Goal: Task Accomplishment & Management: Manage account settings

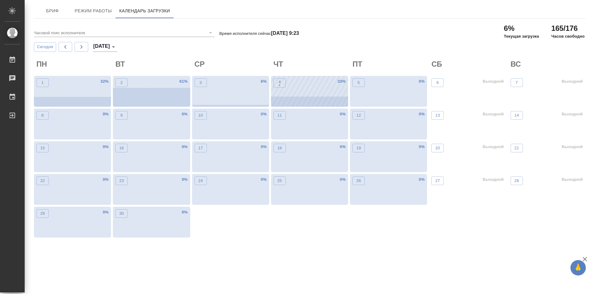
click at [293, 101] on div "4 • 33 %" at bounding box center [309, 91] width 77 height 31
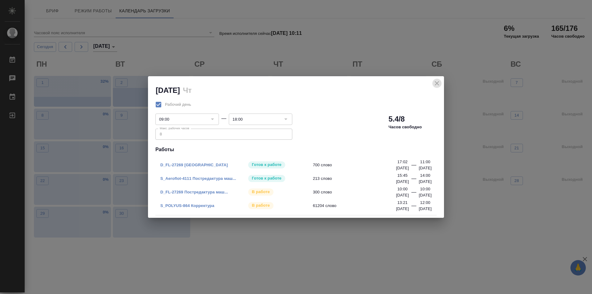
click at [438, 82] on icon "close" at bounding box center [437, 83] width 7 height 7
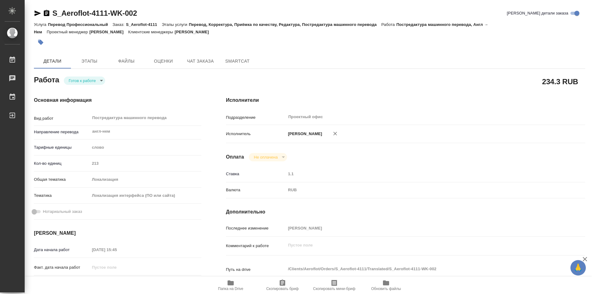
click at [102, 81] on body "🙏 .cls-1 fill:#fff; AWATERA Kozinets Larisa Работы 0 Чаты График Выйти S_Aerofl…" at bounding box center [296, 147] width 592 height 294
click at [88, 80] on button "В работе" at bounding box center [79, 80] width 20 height 7
type textarea "x"
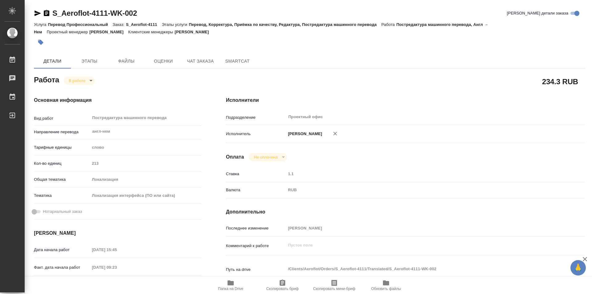
type textarea "x"
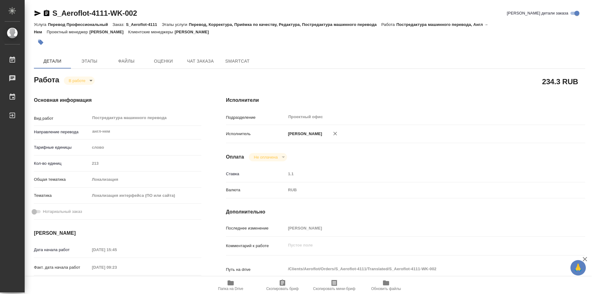
type textarea "x"
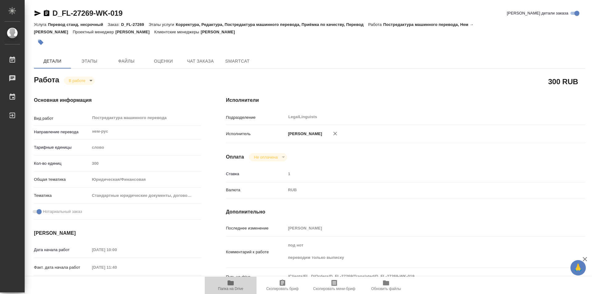
click at [234, 283] on icon "button" at bounding box center [231, 282] width 6 height 5
click at [47, 12] on icon "button" at bounding box center [46, 13] width 7 height 7
click at [93, 80] on body "🙏 .cls-1 fill:#fff; AWATERA Kozinets Larisa Работы 0 Чаты График Выйти D_FL-272…" at bounding box center [296, 147] width 592 height 294
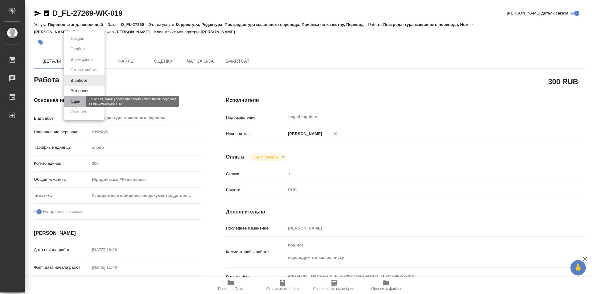
click at [76, 102] on button "Сдан" at bounding box center [75, 101] width 13 height 7
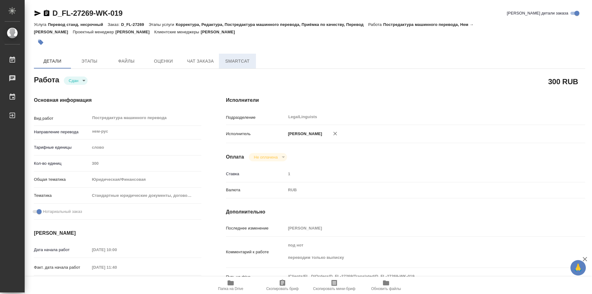
type textarea "x"
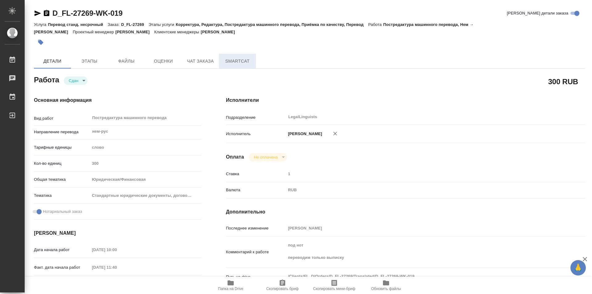
click at [244, 60] on span "SmartCat" at bounding box center [238, 61] width 30 height 8
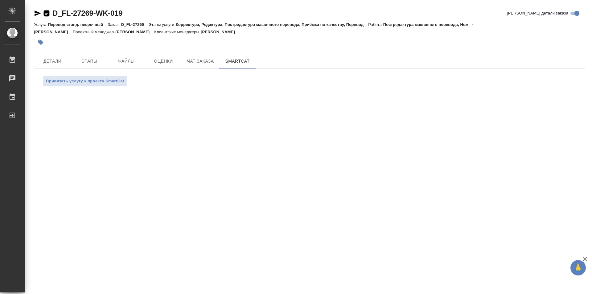
click at [46, 13] on icon "button" at bounding box center [47, 13] width 6 height 6
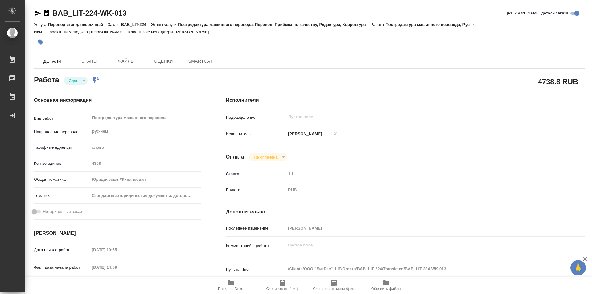
type textarea "x"
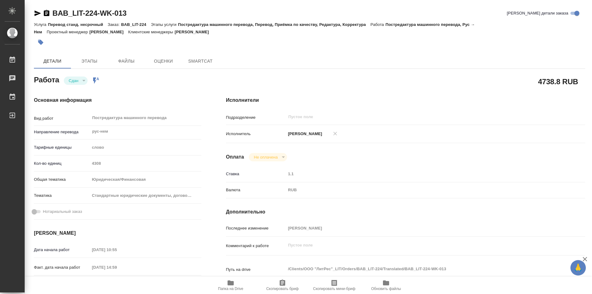
type textarea "x"
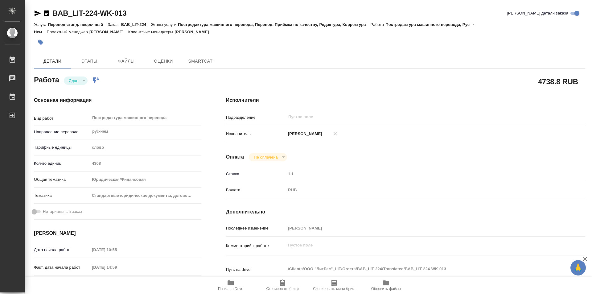
type textarea "x"
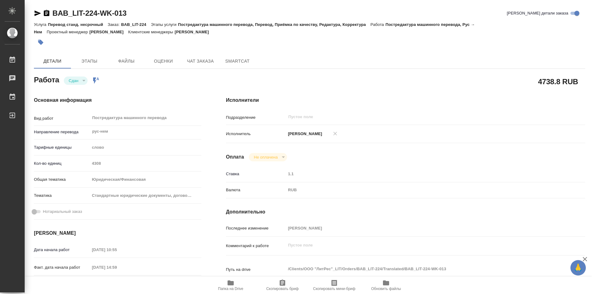
type textarea "x"
